Goal: Task Accomplishment & Management: Manage account settings

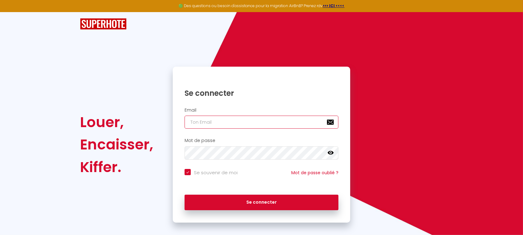
click at [236, 123] on input "email" at bounding box center [261, 122] width 154 height 13
type input "l"
checkbox input "true"
type input "la"
checkbox input "true"
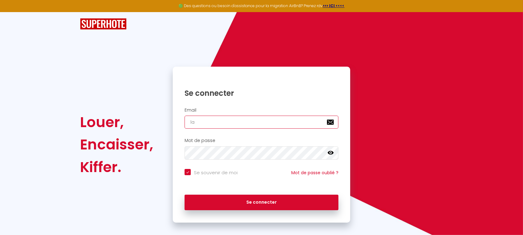
type input "lac"
checkbox input "true"
type input "laco"
checkbox input "true"
type input "lacon"
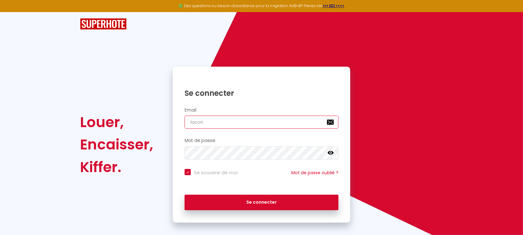
checkbox input "true"
type input "laconc"
checkbox input "true"
type input "laconci"
checkbox input "true"
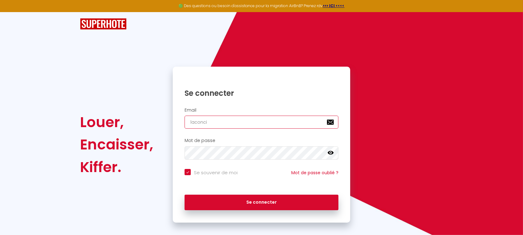
type input "laconcie"
checkbox input "true"
type input "laconcier"
checkbox input "true"
type input "laconcierg"
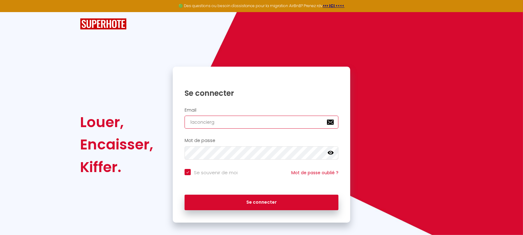
checkbox input "true"
type input "laconcierge"
checkbox input "true"
type input "laconcierger"
checkbox input "true"
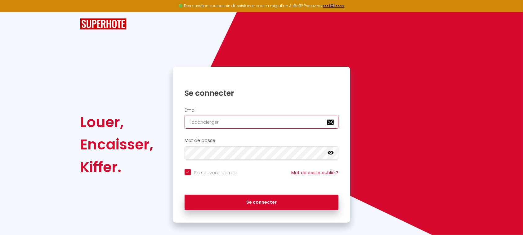
type input "laconciergeri"
checkbox input "true"
type input "laconciergerie"
checkbox input "true"
type input "laconciergeriec"
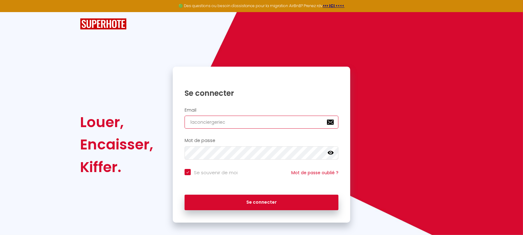
checkbox input "true"
type input "laconciergeriech"
checkbox input "true"
type input "laconciergeriecha"
checkbox input "true"
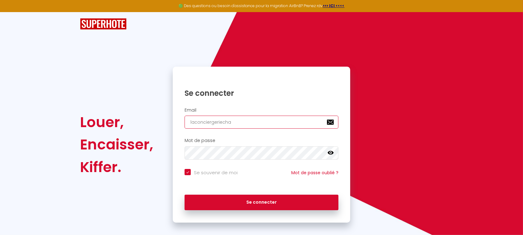
type input "laconciergeriechab"
checkbox input "true"
type input "laconciergeriechabl"
checkbox input "true"
type input "laconciergeriechabla"
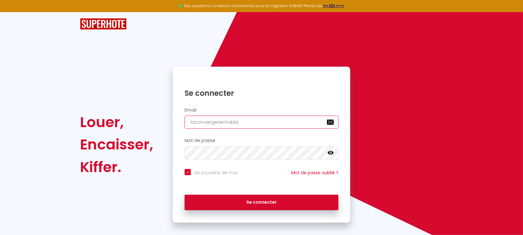
checkbox input "true"
type input "laconciergeriechablai"
checkbox input "true"
type input "laconciergeriechablais"
checkbox input "true"
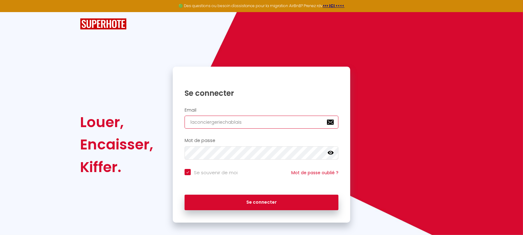
type input "laconciergeriechablaisi"
checkbox input "true"
type input "laconciergeriechablaisie"
checkbox input "true"
type input "laconciergeriechablaisien"
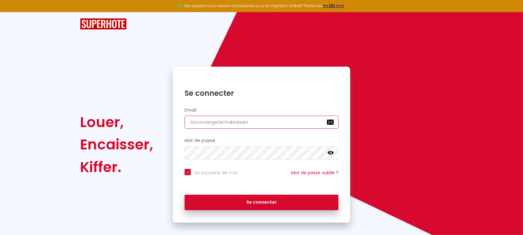
checkbox input "true"
type input "laconciergeriechablaisienn"
checkbox input "true"
type input "laconciergeriechablaisienne"
checkbox input "true"
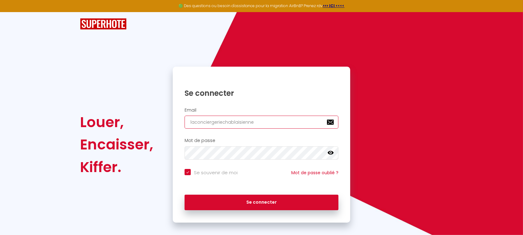
type input "laconciergeriechablaisienne@"
checkbox input "true"
type input "laconciergeriechablaisienne@g"
checkbox input "true"
type input "laconciergeriechablaisienne@gm"
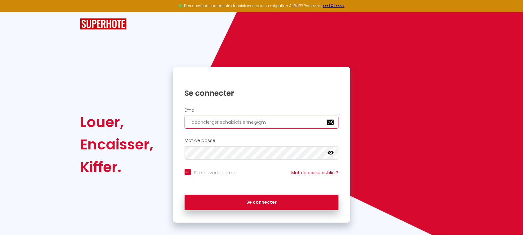
checkbox input "true"
type input "laconciergeriechablaisienne@gma"
checkbox input "true"
type input "laconciergeriechablaisienne@gmai"
checkbox input "true"
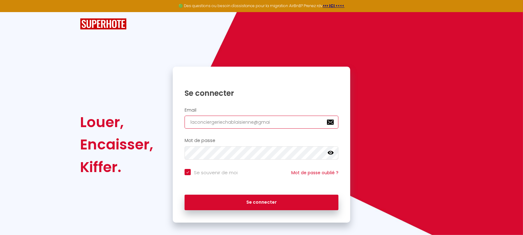
type input "[EMAIL_ADDRESS]"
checkbox input "true"
type input "[EMAIL_ADDRESS]."
checkbox input "true"
type input "laconciergeriechablaisienne@gmail.c"
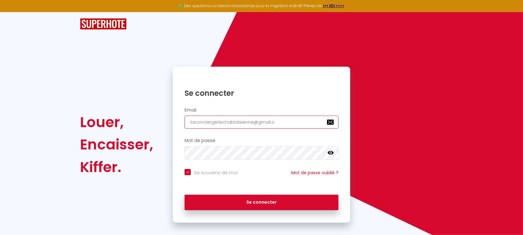
checkbox input "true"
type input "[EMAIL_ADDRESS][DOMAIN_NAME]"
checkbox input "true"
type input "[EMAIL_ADDRESS][DOMAIN_NAME]"
checkbox input "true"
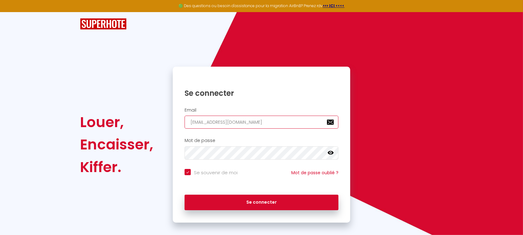
type input "[EMAIL_ADDRESS][DOMAIN_NAME]"
click at [184, 195] on button "Se connecter" at bounding box center [261, 203] width 154 height 16
checkbox input "true"
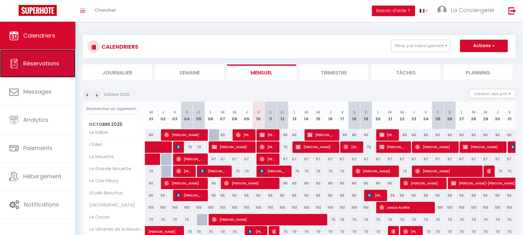
click at [56, 66] on span "Réservations" at bounding box center [41, 64] width 36 height 8
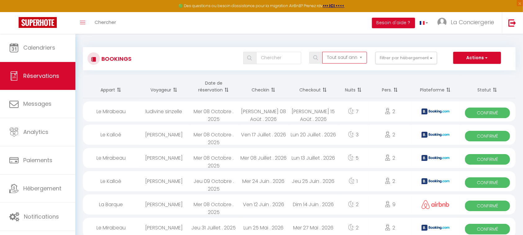
click at [348, 60] on select "Tous les statuts Annulé Confirmé Non Confirmé Tout sauf annulé No Show Request" at bounding box center [344, 58] width 45 height 12
select select "all"
click at [323, 52] on select "Tous les statuts Annulé Confirmé Non Confirmé Tout sauf annulé No Show Request" at bounding box center [344, 58] width 45 height 12
click at [216, 87] on th "Date de réservation" at bounding box center [214, 86] width 50 height 23
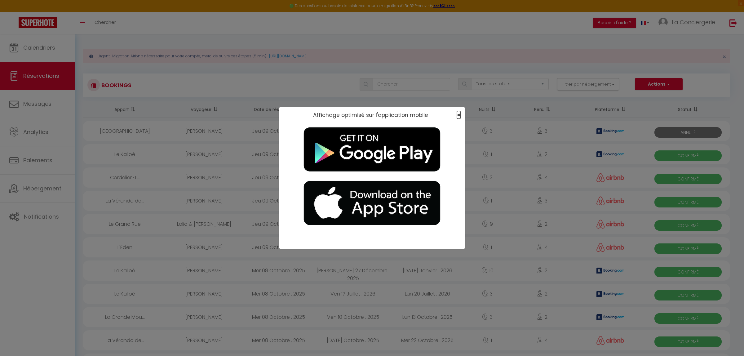
click at [459, 113] on span "×" at bounding box center [458, 115] width 3 height 8
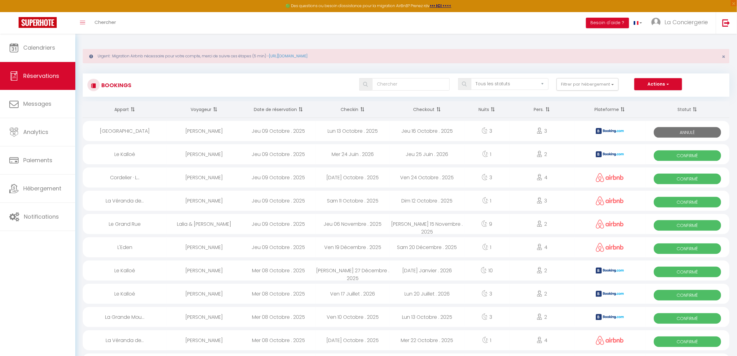
click at [358, 179] on div "[DATE] Octobre . 2025" at bounding box center [353, 177] width 74 height 20
select select "OK"
select select "0"
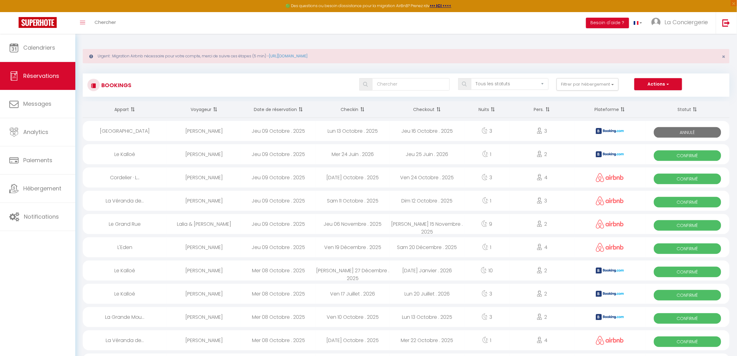
select select "1"
select select
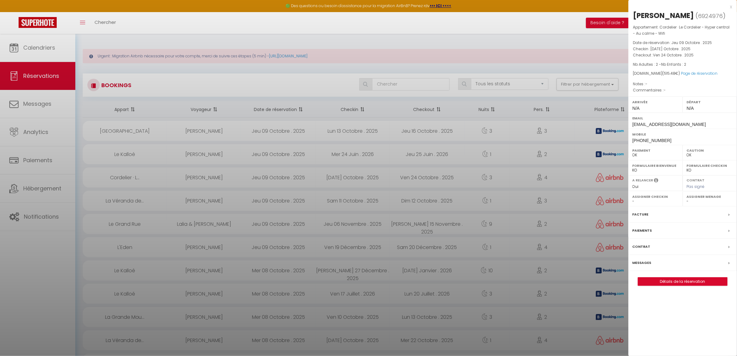
select select "27346"
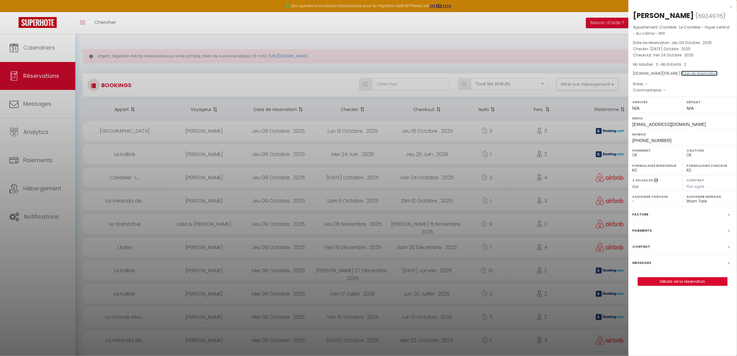
click at [529, 71] on link "Page de réservation" at bounding box center [699, 73] width 37 height 5
click at [222, 157] on div at bounding box center [368, 178] width 737 height 356
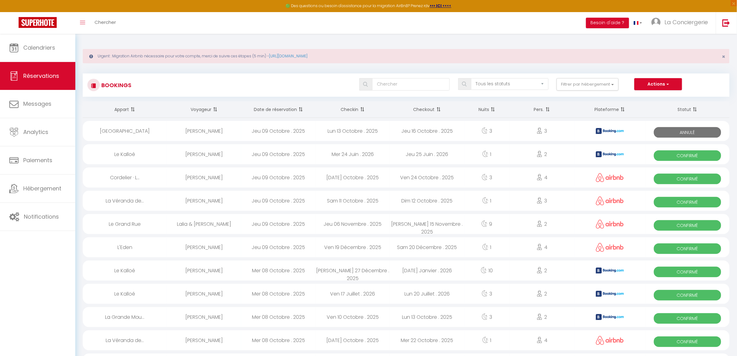
click at [358, 201] on div "Sam 11 Octobre . 2025" at bounding box center [353, 201] width 74 height 20
select select
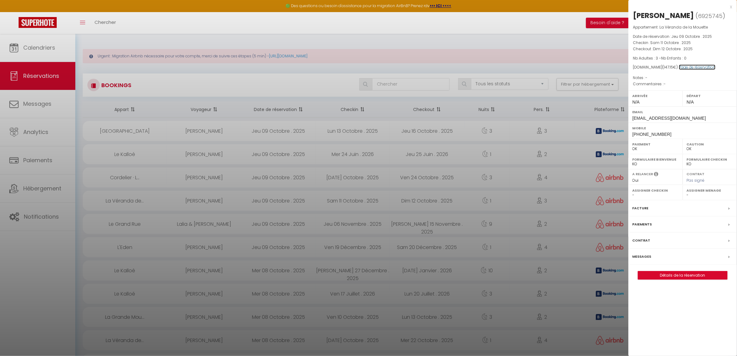
click at [529, 69] on link "Page de réservation" at bounding box center [697, 66] width 37 height 5
click at [348, 224] on div at bounding box center [368, 178] width 737 height 356
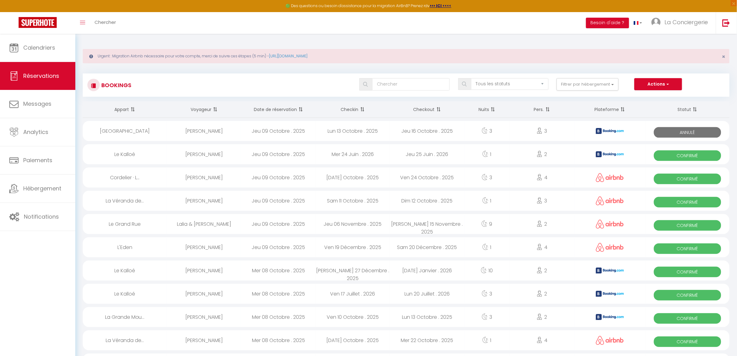
click at [350, 235] on div "Ven 10 Octobre . 2025" at bounding box center [353, 317] width 74 height 20
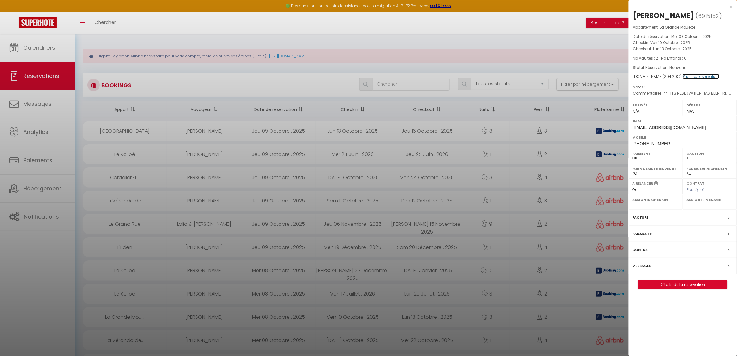
click at [529, 78] on link "Page de réservation" at bounding box center [701, 76] width 37 height 5
click at [223, 235] on div at bounding box center [368, 178] width 737 height 356
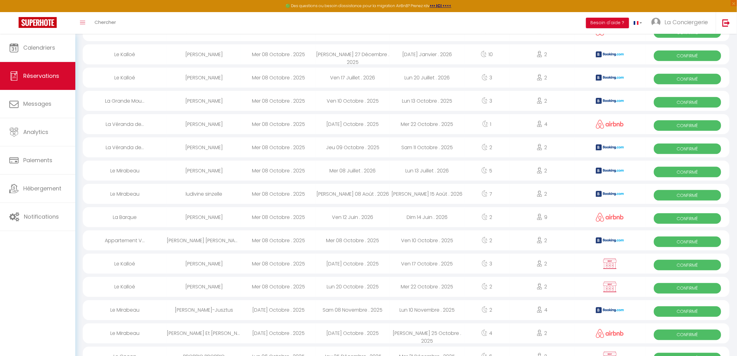
scroll to position [233, 0]
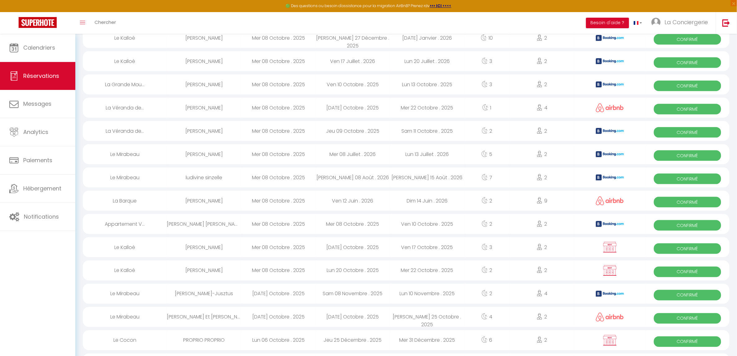
click at [357, 106] on div "[DATE] Octobre . 2025" at bounding box center [353, 108] width 74 height 20
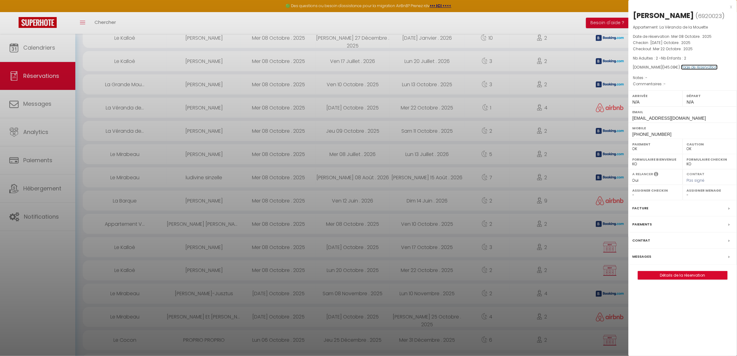
click at [529, 65] on link "Page de réservation" at bounding box center [699, 66] width 37 height 5
click at [355, 128] on div at bounding box center [368, 178] width 737 height 356
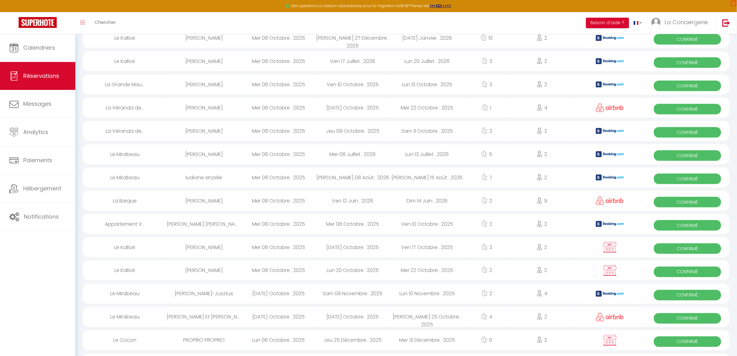
click at [354, 129] on div "Jeu 09 Octobre . 2025" at bounding box center [353, 131] width 74 height 20
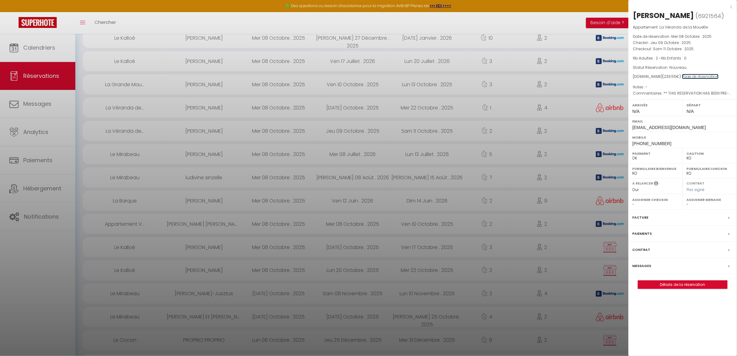
click at [529, 75] on link "Page de réservation" at bounding box center [700, 76] width 37 height 5
click at [352, 225] on div at bounding box center [368, 178] width 737 height 356
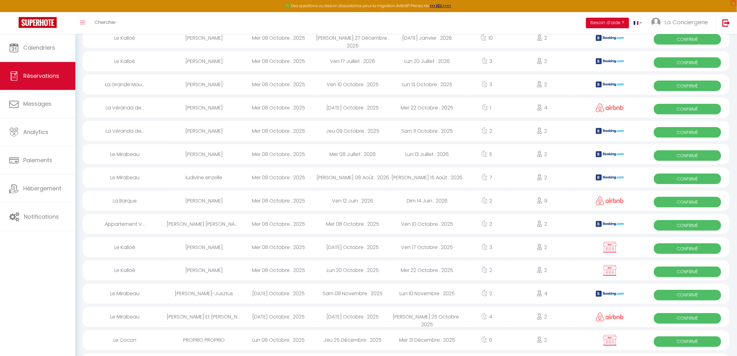
click at [352, 225] on div "Mer 08 Octobre . 2025" at bounding box center [353, 224] width 74 height 20
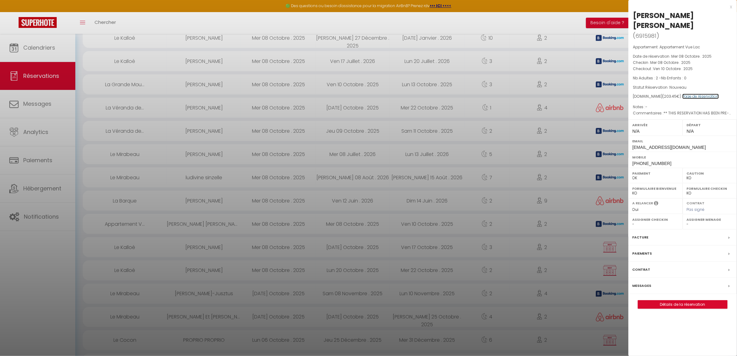
click at [529, 94] on link "Page de réservation" at bounding box center [701, 96] width 37 height 5
click at [357, 235] on div at bounding box center [368, 178] width 737 height 356
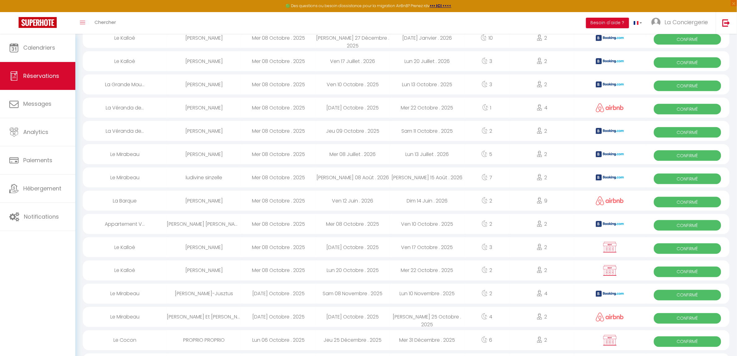
click at [357, 235] on div "[DATE] Octobre . 2025" at bounding box center [353, 317] width 74 height 20
select select "OK"
select select "27346"
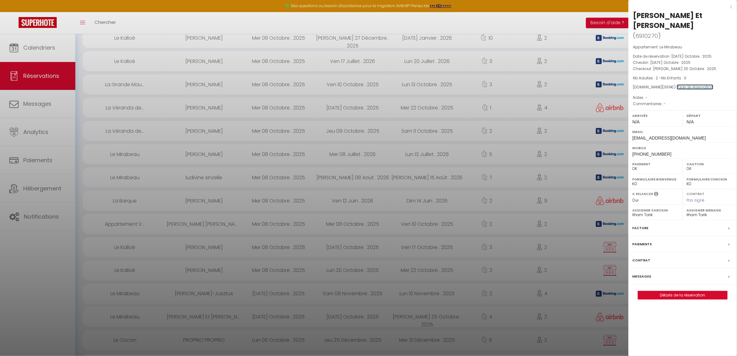
click at [529, 84] on link "Page de réservation" at bounding box center [695, 86] width 37 height 5
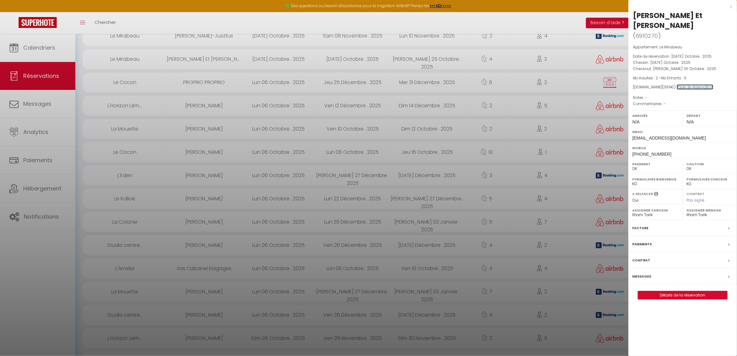
scroll to position [504, 0]
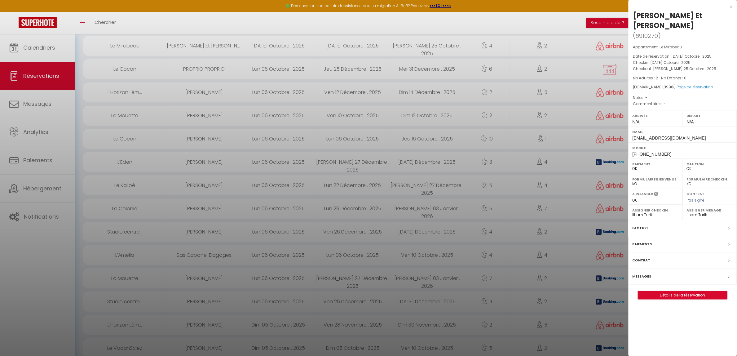
click at [357, 115] on div at bounding box center [368, 178] width 737 height 356
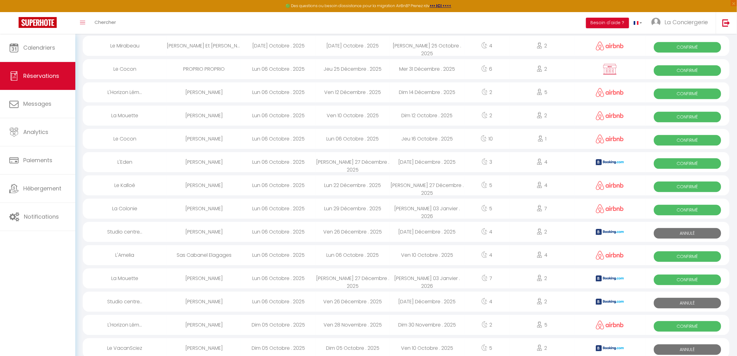
click at [357, 115] on div "Ven 10 Octobre . 2025" at bounding box center [353, 115] width 74 height 20
select select
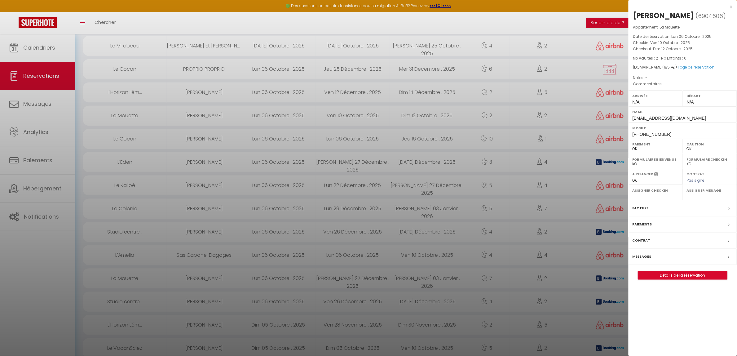
click at [358, 137] on div at bounding box center [368, 178] width 737 height 356
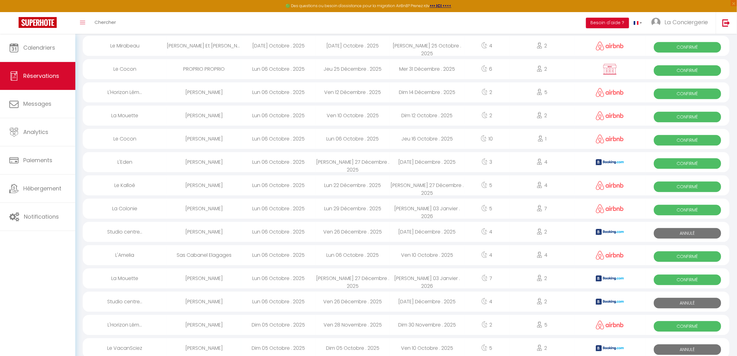
click at [358, 137] on div "Lun 06 Octobre . 2025" at bounding box center [353, 139] width 74 height 20
